Goal: Find specific page/section: Find specific page/section

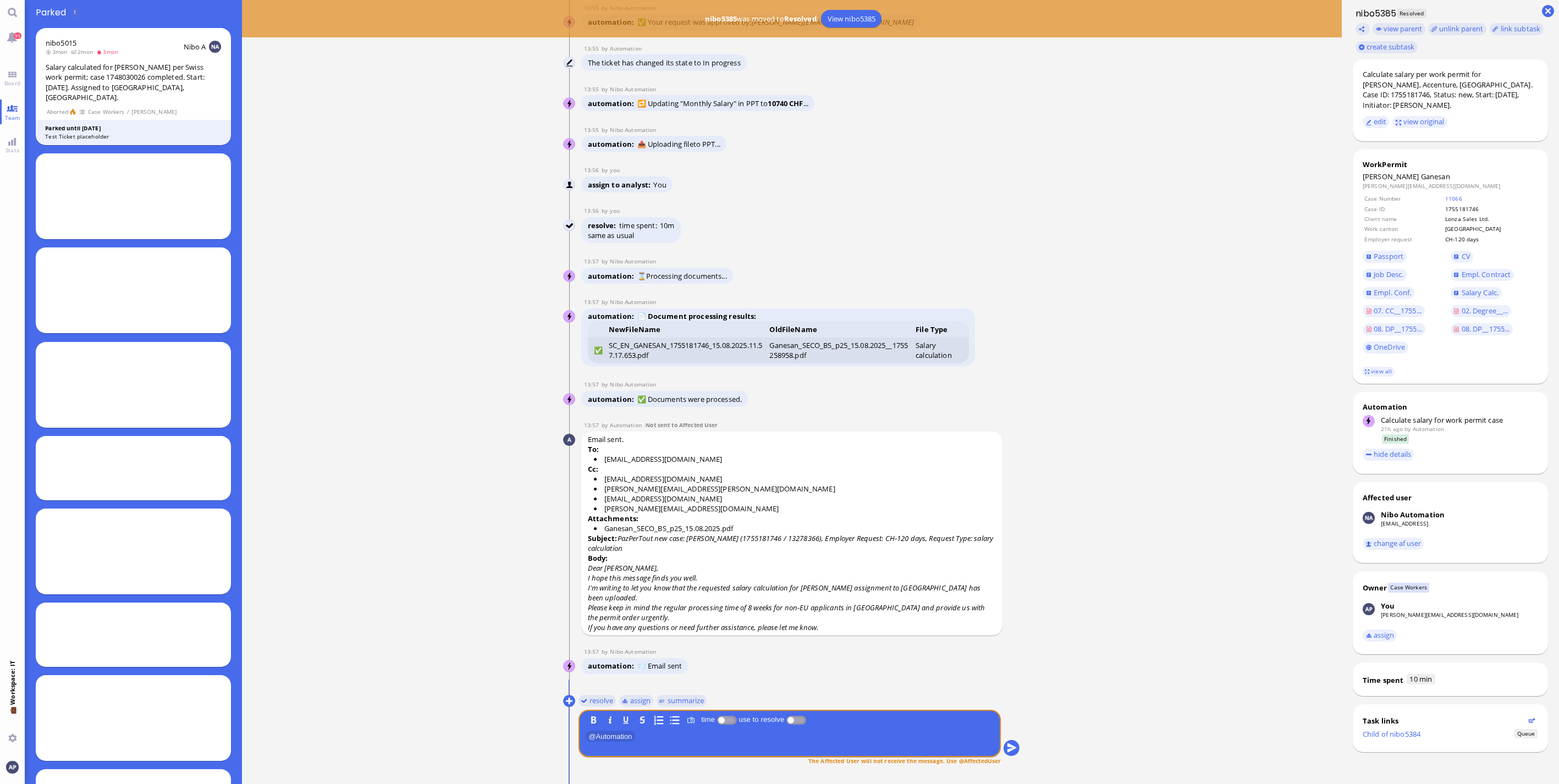
click at [17, 69] on link "Board" at bounding box center [12, 78] width 25 height 25
click at [12, 106] on link "Team" at bounding box center [12, 111] width 25 height 25
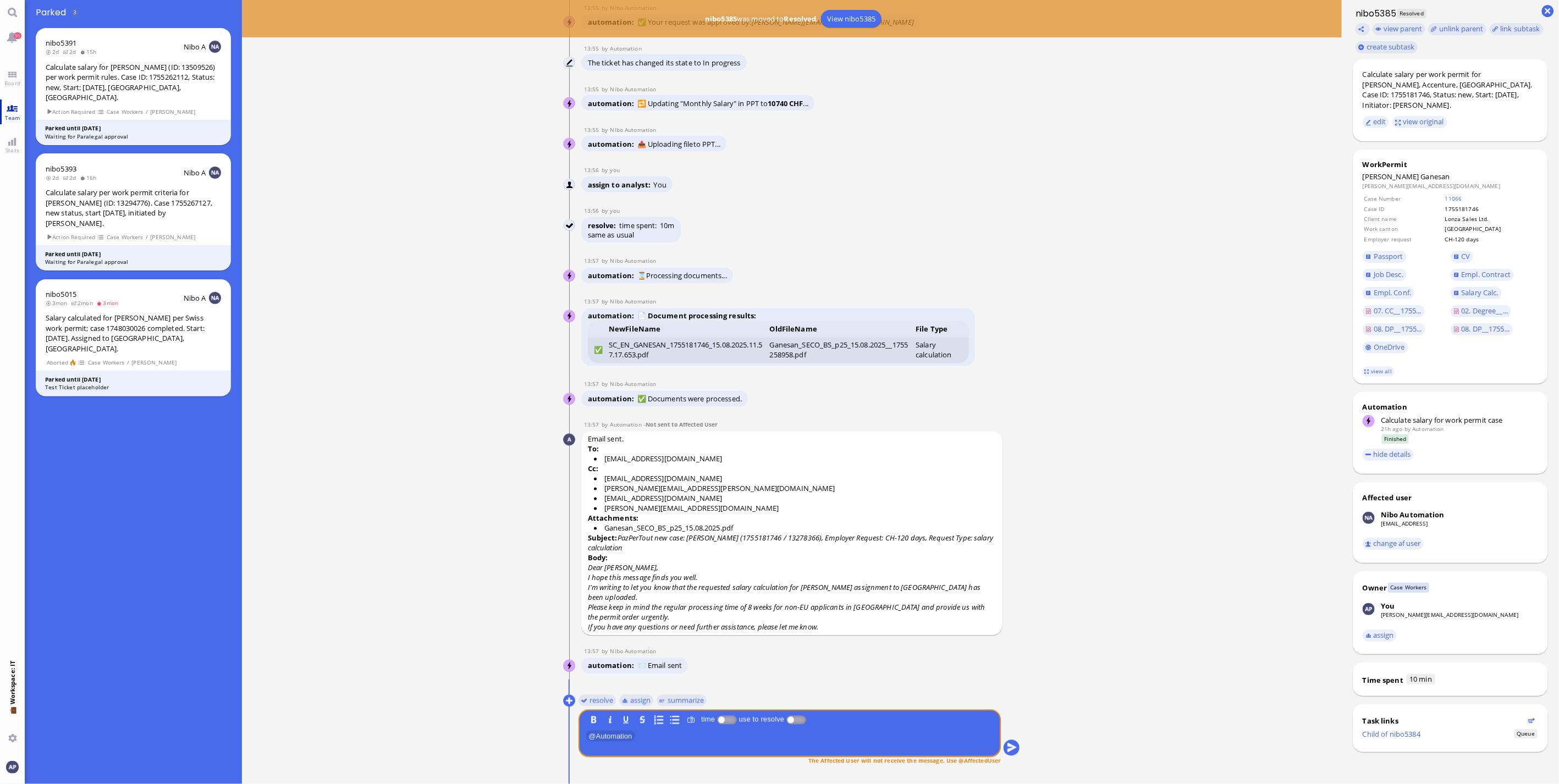
click at [17, 106] on link "Team" at bounding box center [12, 111] width 25 height 25
click at [13, 91] on nav "95 Board Team Stats 💼 Workspace: IT You" at bounding box center [12, 392] width 25 height 784
click at [13, 80] on span "Board" at bounding box center [13, 84] width 22 height 8
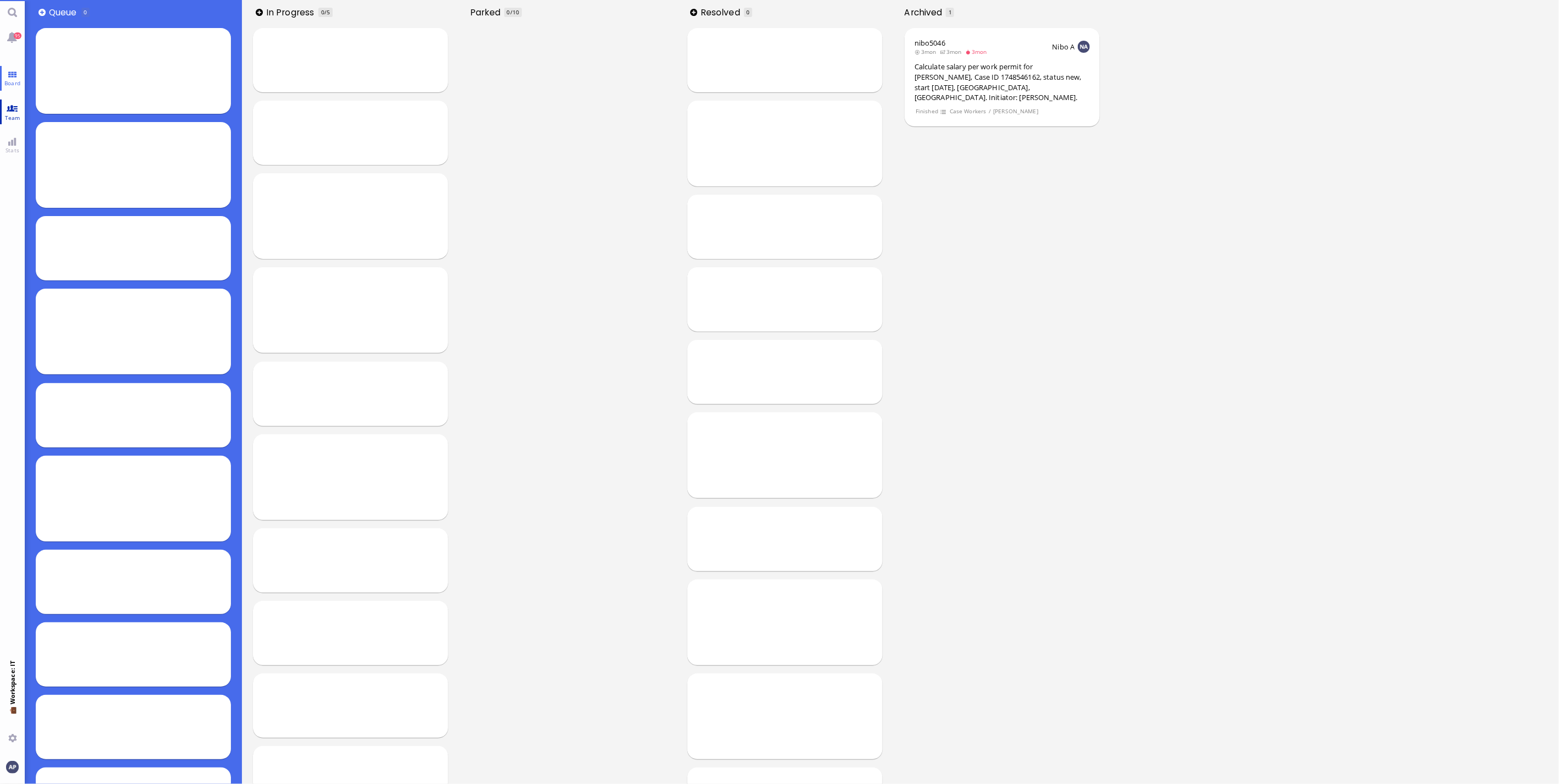
click at [14, 103] on link "Team" at bounding box center [12, 111] width 25 height 25
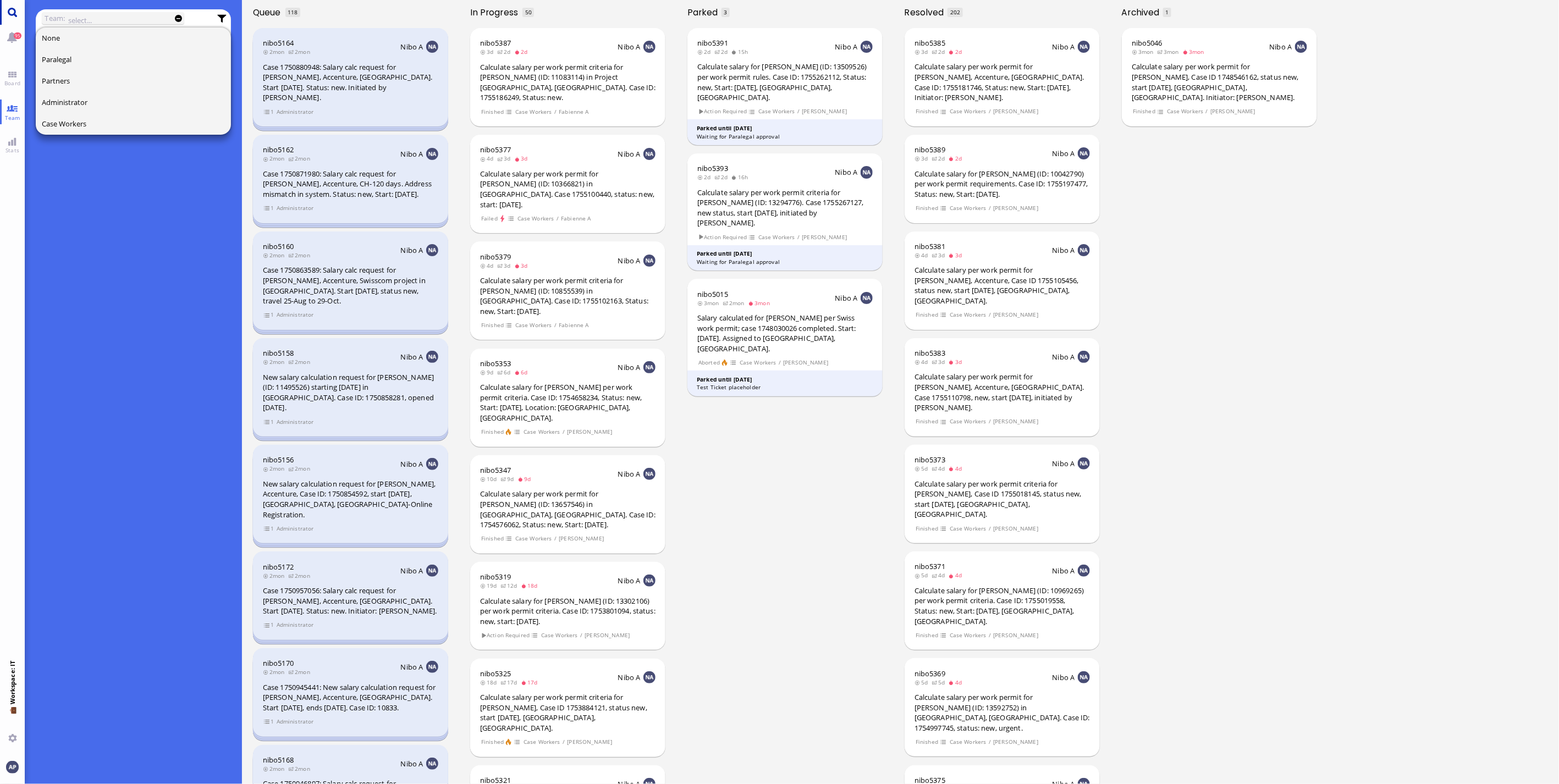
click at [4, 18] on link "Main menu" at bounding box center [12, 12] width 25 height 25
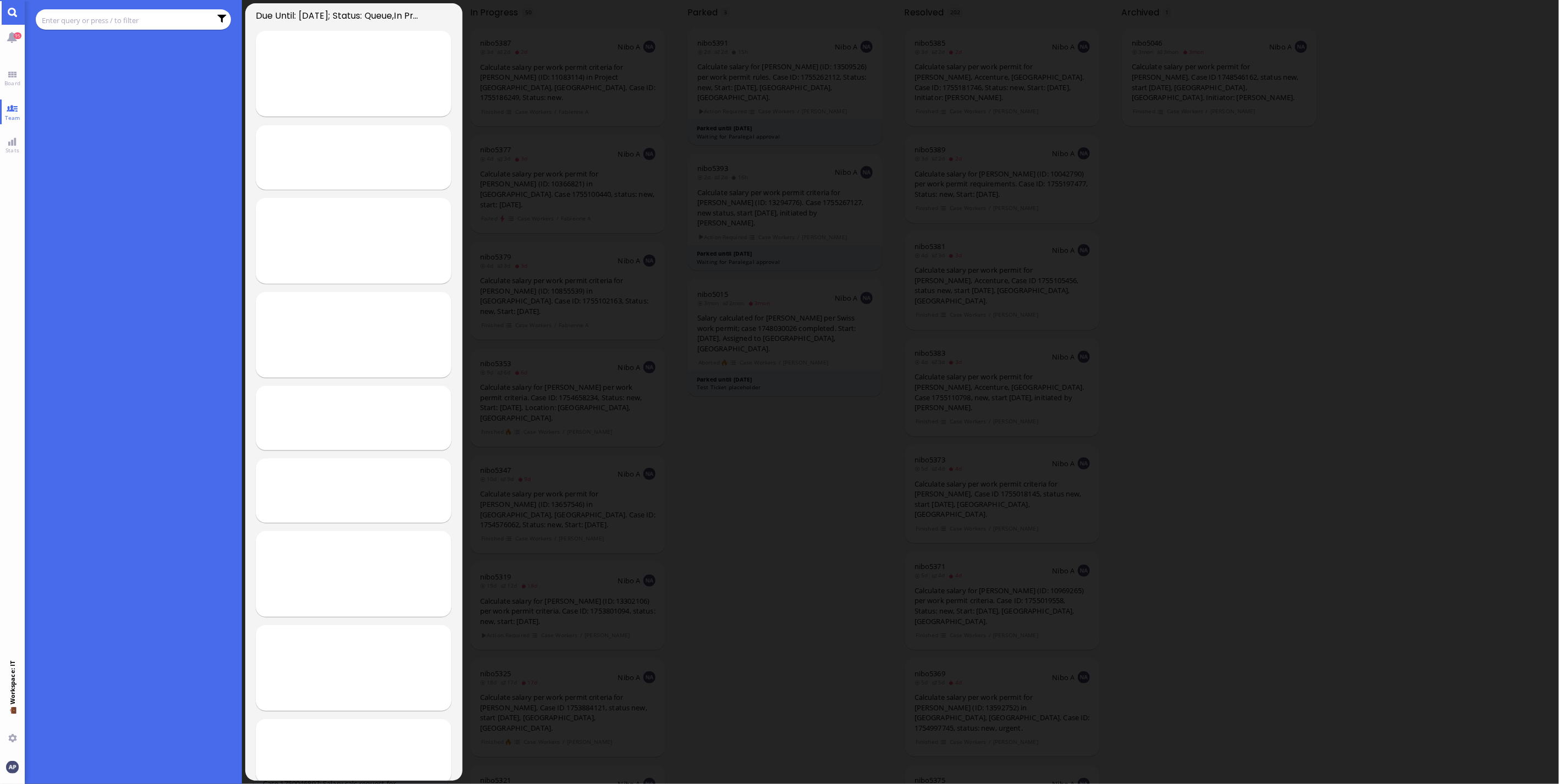
click at [85, 17] on input "text" at bounding box center [126, 20] width 169 height 12
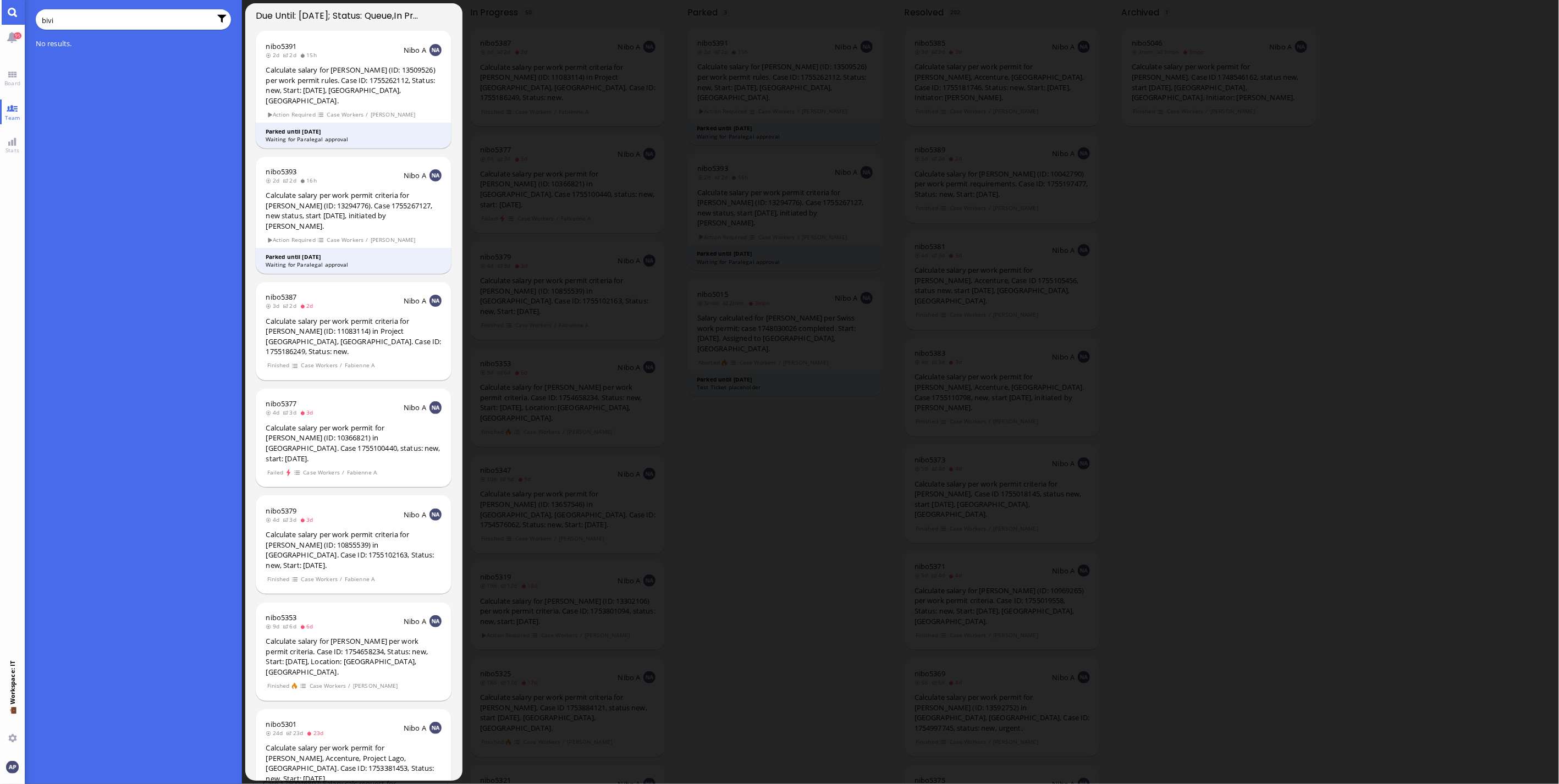
type input "bivi"
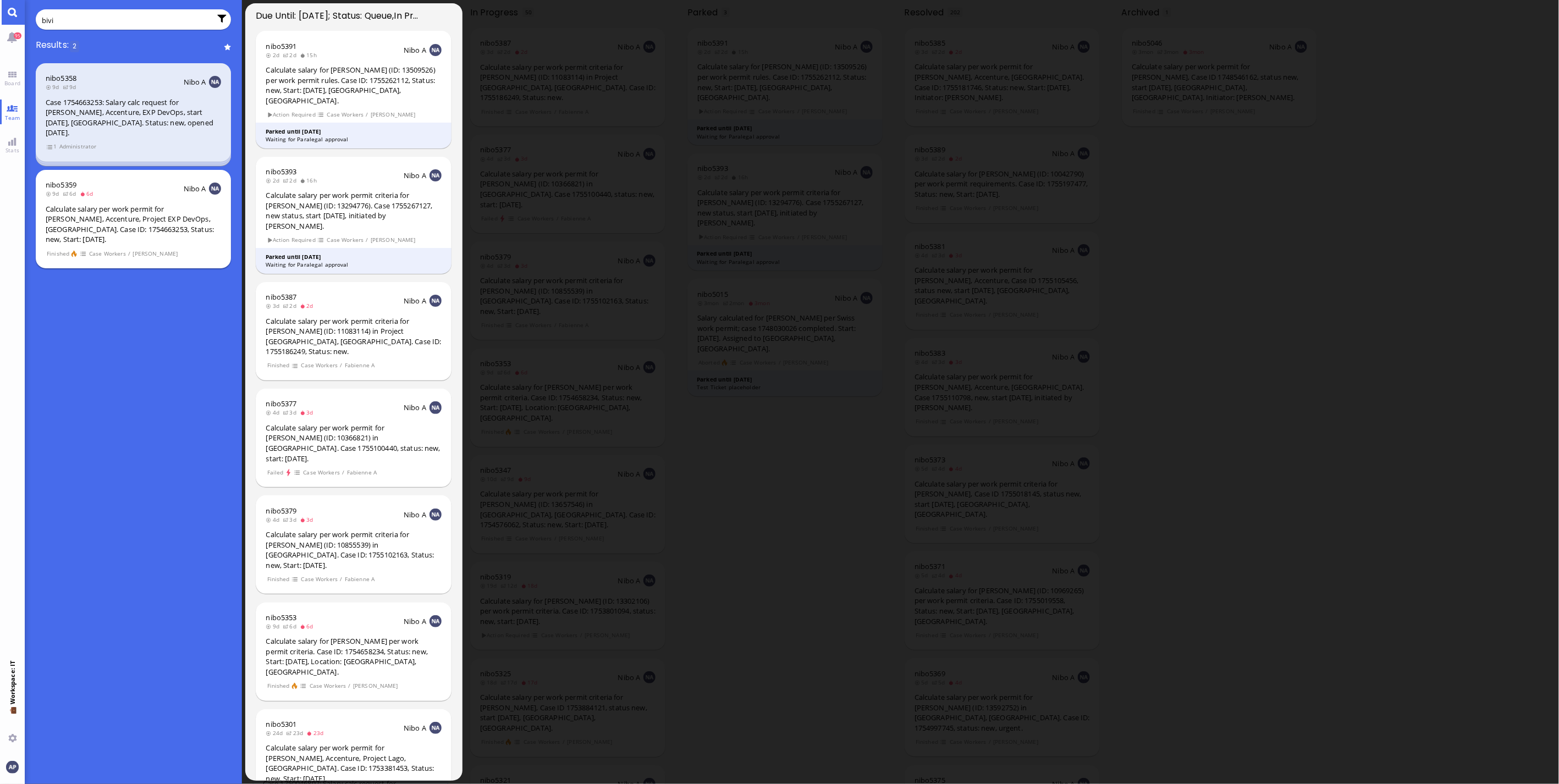
click at [118, 210] on div "Calculate salary per work permit for [PERSON_NAME], Accenture, Project EXP DevO…" at bounding box center [133, 224] width 175 height 41
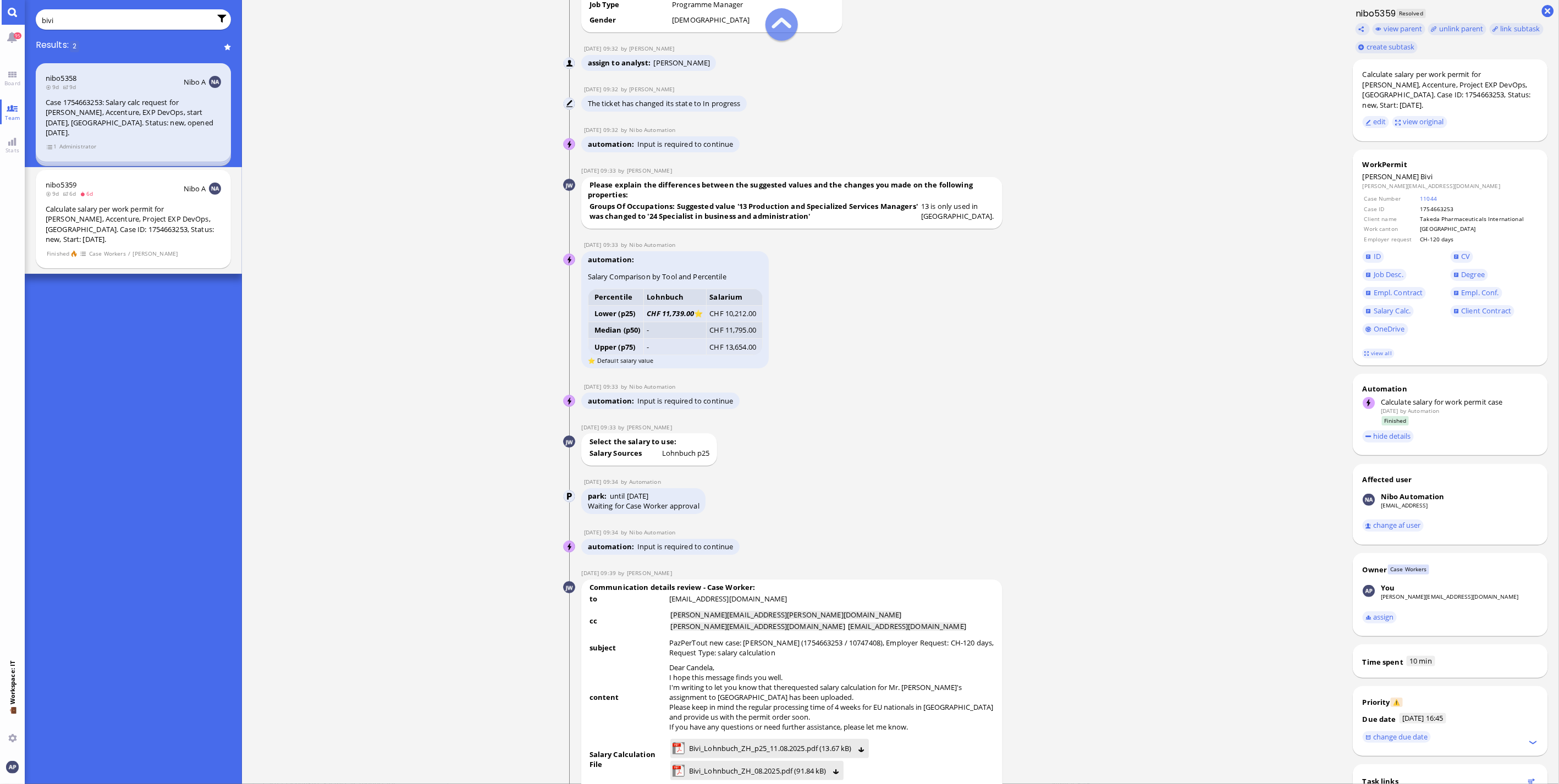
scroll to position [-1771, 0]
